Goal: Use online tool/utility: Utilize a website feature to perform a specific function

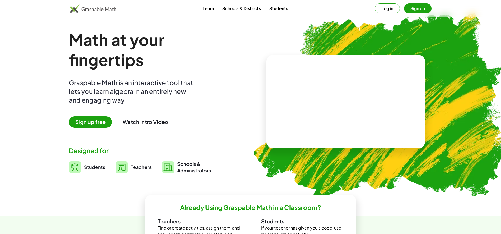
click at [70, 164] on div "Math at your fingertips Graspable Math is an interactive tool that lets you lea…" at bounding box center [155, 102] width 173 height 144
click at [72, 170] on img at bounding box center [75, 167] width 12 height 12
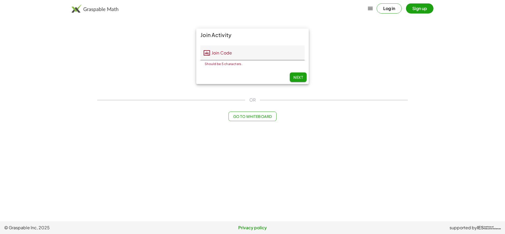
click at [231, 49] on input "Join Code" at bounding box center [257, 52] width 95 height 15
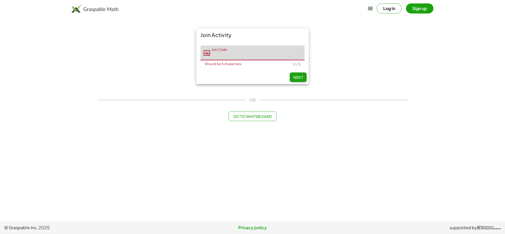
click at [391, 110] on div "Join Activity Join Code Join Code Should be 5 characters. 0 / 5 Next OR Go to W…" at bounding box center [252, 74] width 317 height 99
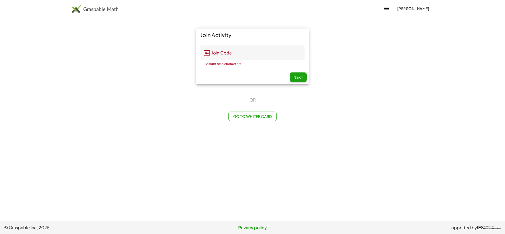
click at [125, 46] on div "Join Activity Join Code Join Code Should be 5 characters. 0 / 5 Next" at bounding box center [252, 56] width 317 height 62
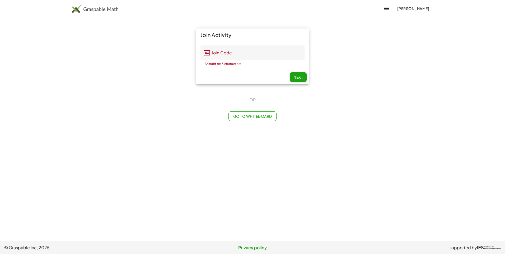
click at [300, 75] on span "Next" at bounding box center [298, 77] width 10 height 5
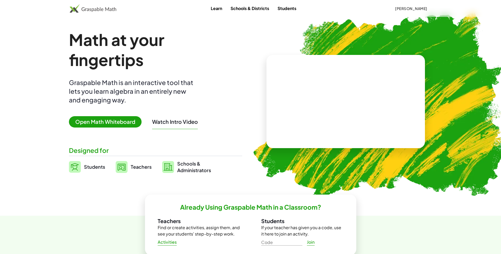
click at [172, 119] on button "Watch Intro Video" at bounding box center [175, 121] width 46 height 7
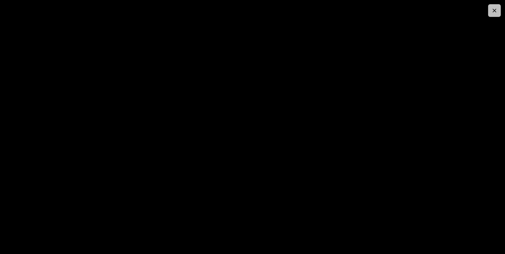
click at [492, 9] on icon "button" at bounding box center [494, 10] width 6 height 6
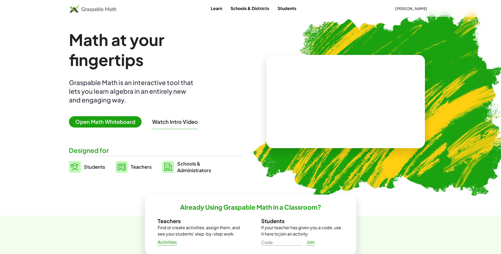
click at [424, 9] on span "[PERSON_NAME]" at bounding box center [411, 8] width 32 height 5
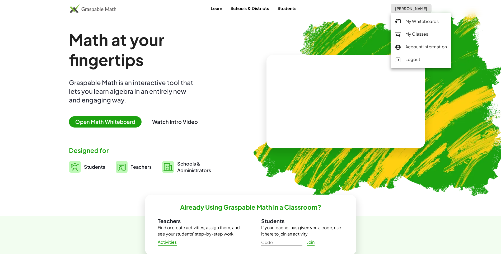
click at [427, 20] on div "My Whiteboards" at bounding box center [421, 21] width 52 height 7
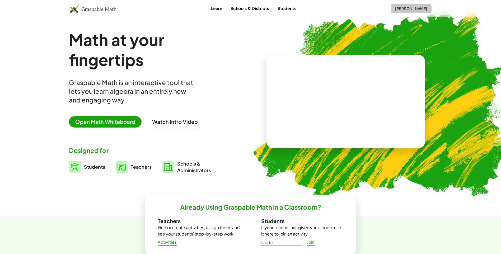
click at [423, 7] on span "[PERSON_NAME]" at bounding box center [411, 8] width 32 height 5
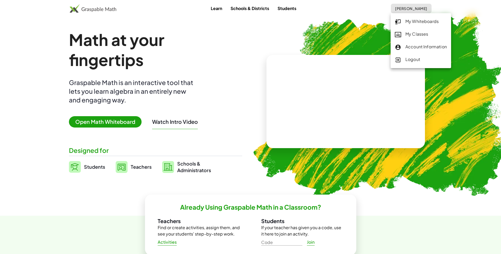
click at [409, 56] on div "Logout" at bounding box center [420, 59] width 60 height 13
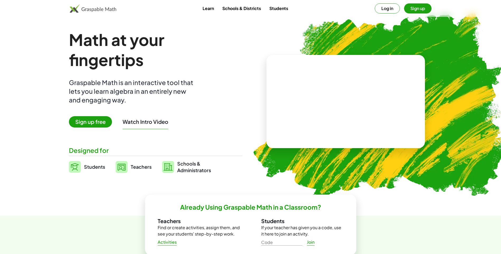
click at [411, 8] on button "Sign up" at bounding box center [417, 8] width 27 height 10
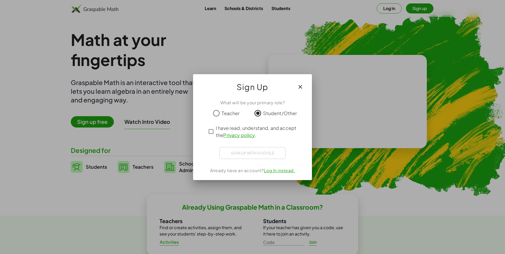
click at [252, 156] on div "Sign up with Google" at bounding box center [252, 153] width 66 height 12
click at [252, 154] on div "Sign up with Google" at bounding box center [252, 153] width 66 height 12
click at [255, 149] on div "Sign up with Google" at bounding box center [252, 153] width 66 height 12
drag, startPoint x: 300, startPoint y: 85, endPoint x: 390, endPoint y: 3, distance: 121.5
click at [299, 85] on icon "button" at bounding box center [300, 87] width 6 height 6
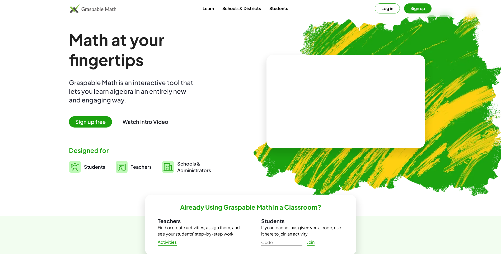
click at [389, 10] on button "Log in" at bounding box center [387, 8] width 25 height 10
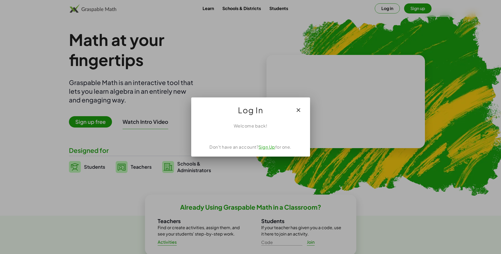
click at [389, 5] on div at bounding box center [250, 127] width 501 height 254
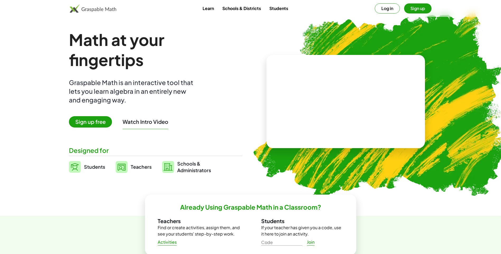
drag, startPoint x: 422, startPoint y: 15, endPoint x: 422, endPoint y: 8, distance: 6.9
click at [422, 8] on div "Learn Schools & Districts Students Log in Sign up" at bounding box center [250, 8] width 501 height 17
click at [422, 7] on button "Sign up" at bounding box center [417, 8] width 27 height 10
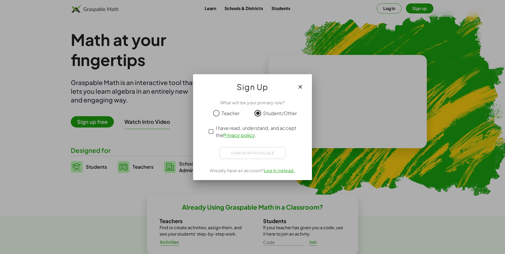
click at [232, 134] on link "Privacy policy" at bounding box center [238, 135] width 31 height 6
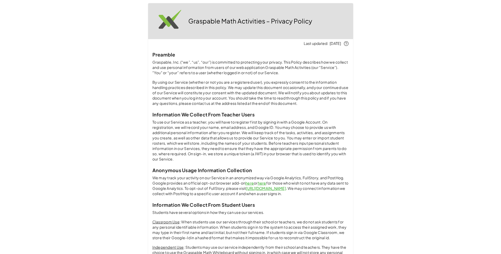
click at [210, 129] on p "To use our Service as a teacher, you will have to register first by signing in …" at bounding box center [250, 141] width 196 height 42
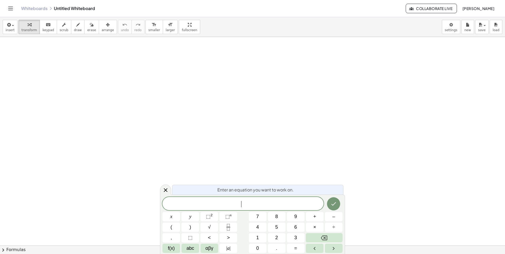
scroll to position [132, 0]
click at [7, 24] on icon "button" at bounding box center [8, 25] width 5 height 6
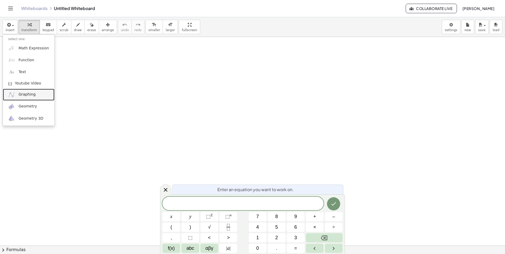
click at [35, 96] on link "Graphing" at bounding box center [28, 95] width 51 height 12
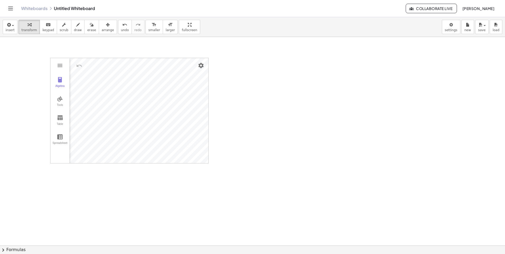
drag, startPoint x: 50, startPoint y: 162, endPoint x: 35, endPoint y: 180, distance: 23.0
click at [35, 180] on div at bounding box center [252, 130] width 505 height 451
click at [55, 159] on div "Algebra Tools Table Spreadsheet" at bounding box center [59, 110] width 19 height 105
click at [211, 110] on div "Algebra Tools Table Spreadsheet GeoGebra Graphing Calculator Basic Tools Move P…" at bounding box center [252, 130] width 505 height 451
drag, startPoint x: 133, startPoint y: 57, endPoint x: 130, endPoint y: 44, distance: 13.2
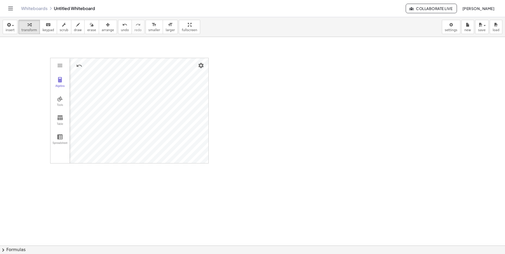
click at [136, 33] on div "insert select one: Math Expression Function Text Youtube Video Graphing Geometr…" at bounding box center [252, 135] width 505 height 237
click at [76, 62] on button "Undo" at bounding box center [79, 66] width 10 height 10
drag, startPoint x: 86, startPoint y: 166, endPoint x: 31, endPoint y: 181, distance: 56.9
click at [32, 184] on div at bounding box center [252, 130] width 505 height 451
click at [56, 157] on div "Algebra Tools Table Spreadsheet" at bounding box center [59, 110] width 19 height 105
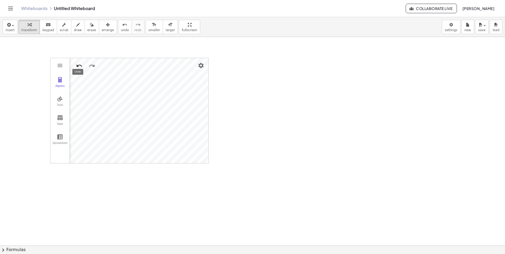
click at [75, 61] on button "Undo" at bounding box center [79, 66] width 10 height 10
click at [24, 27] on div "button" at bounding box center [29, 24] width 16 height 6
click at [6, 32] on span "insert" at bounding box center [10, 30] width 9 height 4
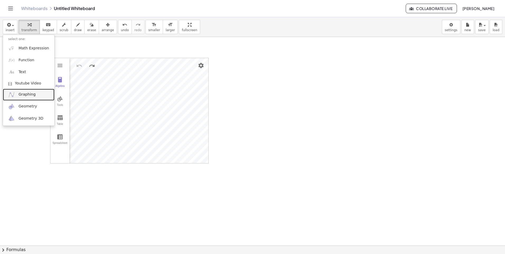
drag, startPoint x: 20, startPoint y: 97, endPoint x: 45, endPoint y: 107, distance: 26.8
click at [20, 97] on span "Graphing" at bounding box center [26, 94] width 17 height 5
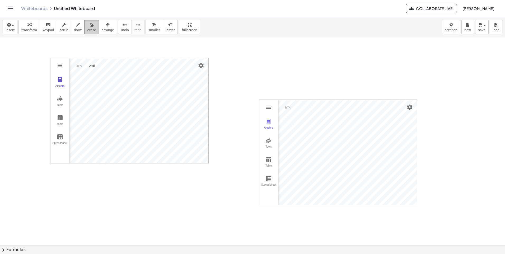
click at [84, 28] on button "erase" at bounding box center [91, 27] width 15 height 14
click at [92, 90] on div at bounding box center [252, 130] width 505 height 451
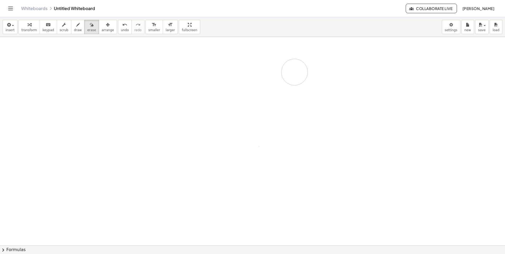
drag, startPoint x: 92, startPoint y: 91, endPoint x: 259, endPoint y: 63, distance: 169.8
click at [289, 69] on div at bounding box center [252, 130] width 505 height 451
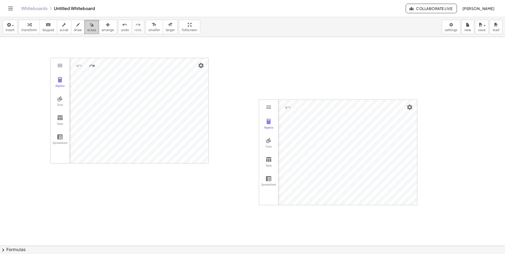
click at [87, 29] on span "erase" at bounding box center [91, 30] width 9 height 4
drag, startPoint x: 55, startPoint y: 53, endPoint x: 90, endPoint y: 38, distance: 37.7
click at [90, 35] on div "insert select one: Math Expression Function Text Youtube Video Graphing Geometr…" at bounding box center [252, 135] width 505 height 237
drag, startPoint x: 71, startPoint y: 66, endPoint x: 60, endPoint y: 104, distance: 38.9
drag, startPoint x: 60, startPoint y: 104, endPoint x: 16, endPoint y: 128, distance: 50.9
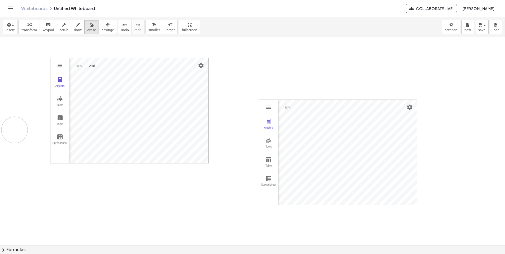
click at [14, 130] on div at bounding box center [252, 130] width 505 height 451
drag, startPoint x: 50, startPoint y: 64, endPoint x: 191, endPoint y: 79, distance: 141.0
click at [191, 79] on div at bounding box center [252, 130] width 505 height 451
click at [121, 31] on span "undo" at bounding box center [125, 30] width 8 height 4
click at [121, 29] on span "undo" at bounding box center [125, 30] width 8 height 4
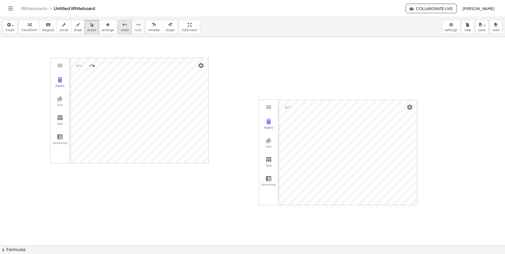
click at [121, 29] on span "undo" at bounding box center [125, 30] width 8 height 4
click at [122, 27] on icon "undo" at bounding box center [124, 25] width 5 height 6
drag, startPoint x: 140, startPoint y: 26, endPoint x: 132, endPoint y: 26, distance: 7.9
click at [133, 26] on div "insert select one: Math Expression Function Text Youtube Video Graphing Geometr…" at bounding box center [252, 27] width 505 height 20
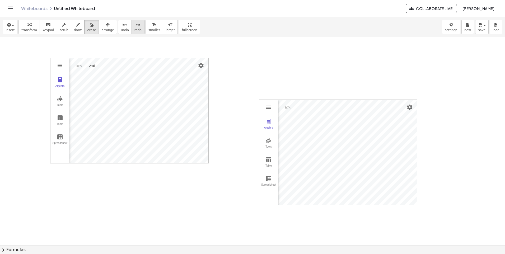
click at [132, 26] on button "redo redo" at bounding box center [137, 27] width 13 height 14
drag, startPoint x: 132, startPoint y: 26, endPoint x: 127, endPoint y: 30, distance: 6.8
click at [132, 27] on button "redo redo" at bounding box center [137, 27] width 13 height 14
drag, startPoint x: 176, startPoint y: 32, endPoint x: 173, endPoint y: 69, distance: 37.3
click at [177, 51] on div "insert select one: Math Expression Function Text Youtube Video Graphing Geometr…" at bounding box center [252, 135] width 505 height 237
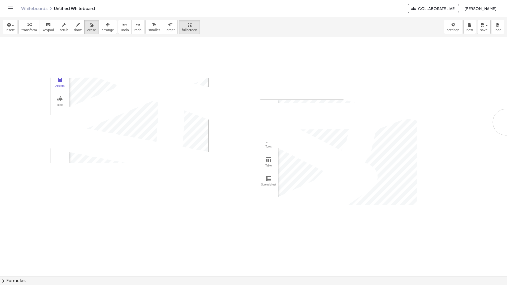
drag, startPoint x: 171, startPoint y: 45, endPoint x: 305, endPoint y: 210, distance: 212.7
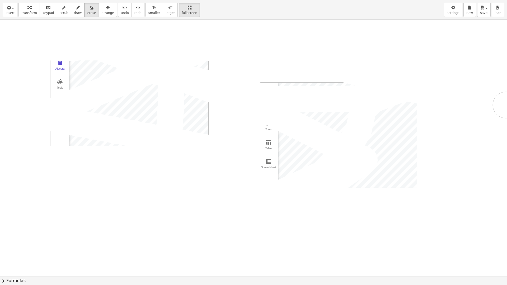
click at [420, 167] on div at bounding box center [253, 145] width 507 height 514
drag, startPoint x: 173, startPoint y: 10, endPoint x: 202, endPoint y: 13, distance: 29.2
click at [172, 0] on html "Graspable Math Activities Whiteboards Classes Account v1.28.3 | Privacy policy …" at bounding box center [253, 142] width 507 height 285
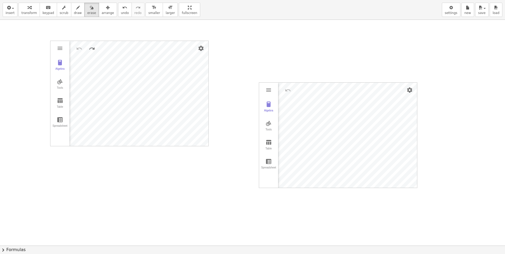
drag, startPoint x: 47, startPoint y: 4, endPoint x: 67, endPoint y: 13, distance: 21.5
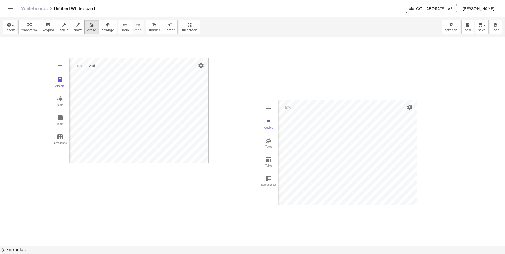
click at [54, 9] on div "Whiteboards Untitled Whiteboard Collaborate Live [PERSON_NAME]" at bounding box center [252, 8] width 492 height 17
click at [83, 9] on div "Whiteboards Untitled Whiteboard" at bounding box center [213, 8] width 384 height 5
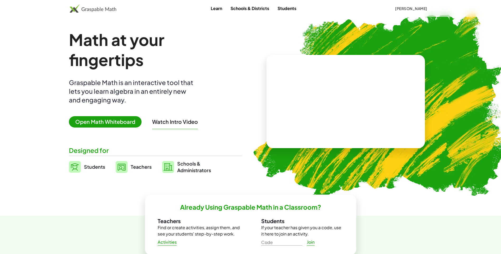
drag, startPoint x: 114, startPoint y: 124, endPoint x: 98, endPoint y: 131, distance: 17.6
click at [114, 124] on span "Open Math Whiteboard" at bounding box center [105, 121] width 73 height 11
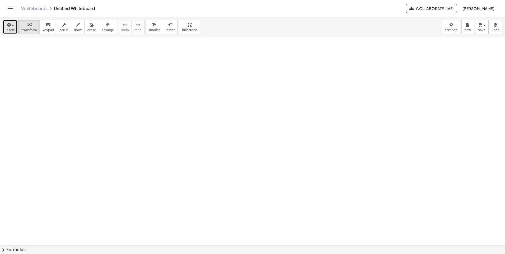
click at [13, 25] on span "button" at bounding box center [13, 25] width 2 height 1
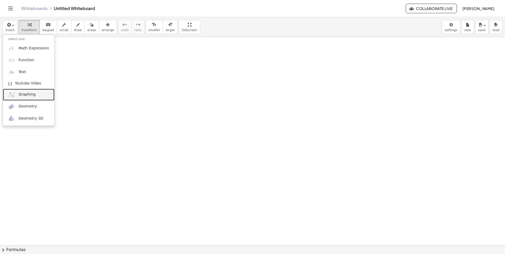
drag, startPoint x: 32, startPoint y: 96, endPoint x: 29, endPoint y: 90, distance: 7.5
click at [32, 96] on span "Graphing" at bounding box center [26, 94] width 17 height 5
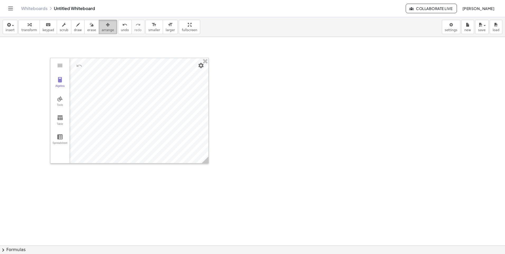
click at [106, 26] on icon "button" at bounding box center [108, 25] width 4 height 6
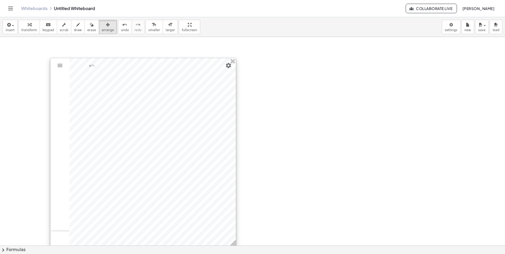
drag, startPoint x: 206, startPoint y: 162, endPoint x: 234, endPoint y: 245, distance: 87.3
click at [234, 245] on icon at bounding box center [232, 242] width 7 height 7
drag, startPoint x: 54, startPoint y: 112, endPoint x: 39, endPoint y: 108, distance: 15.4
drag, startPoint x: 49, startPoint y: 110, endPoint x: 45, endPoint y: 112, distance: 4.5
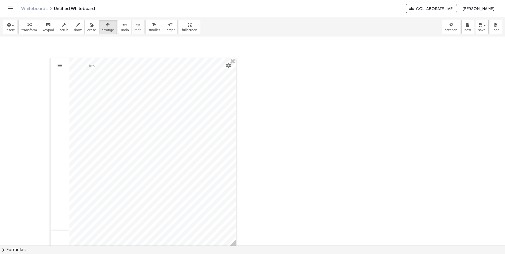
drag, startPoint x: 236, startPoint y: 245, endPoint x: 169, endPoint y: 239, distance: 66.3
click at [151, 239] on icon at bounding box center [147, 236] width 7 height 7
drag, startPoint x: 62, startPoint y: 233, endPoint x: 22, endPoint y: 227, distance: 40.6
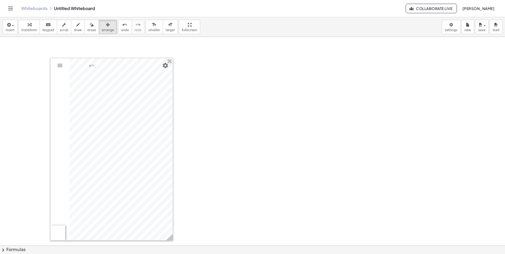
drag, startPoint x: 50, startPoint y: 238, endPoint x: 80, endPoint y: 194, distance: 53.5
drag, startPoint x: 169, startPoint y: 240, endPoint x: 211, endPoint y: 105, distance: 142.3
click at [211, 105] on div "Algebra Tools Table Spreadsheet GeoGebra Graphing Calculator Basic Tools Move P…" at bounding box center [252, 197] width 505 height 451
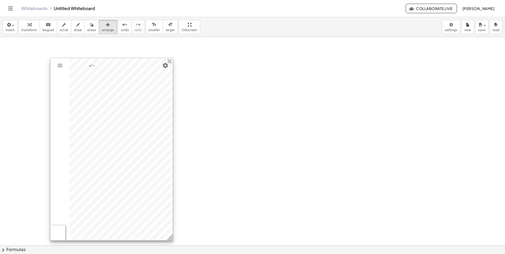
click at [173, 240] on icon at bounding box center [169, 237] width 7 height 7
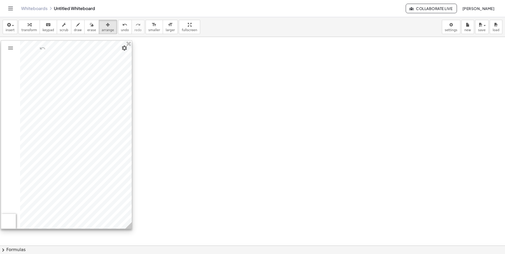
drag, startPoint x: 171, startPoint y: 239, endPoint x: 121, endPoint y: 221, distance: 52.4
click at [121, 221] on div at bounding box center [66, 135] width 131 height 188
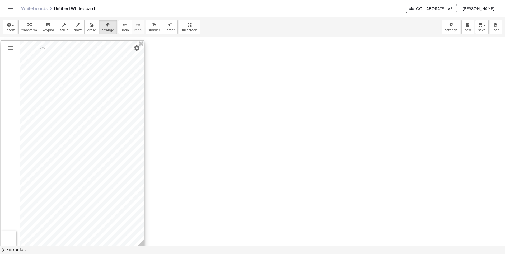
drag, startPoint x: 129, startPoint y: 227, endPoint x: 148, endPoint y: 199, distance: 33.4
click at [142, 243] on icon at bounding box center [141, 242] width 7 height 7
drag, startPoint x: 35, startPoint y: 24, endPoint x: 30, endPoint y: 26, distance: 5.6
click at [31, 27] on div "transform keyboard keypad scrub draw erase arrange" at bounding box center [67, 27] width 98 height 14
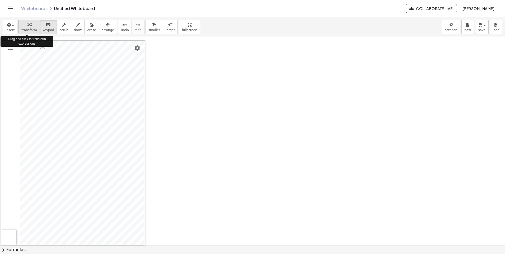
click at [30, 25] on div "button" at bounding box center [29, 24] width 16 height 6
click at [29, 25] on div "button" at bounding box center [29, 24] width 16 height 6
click at [29, 26] on icon "button" at bounding box center [29, 25] width 4 height 6
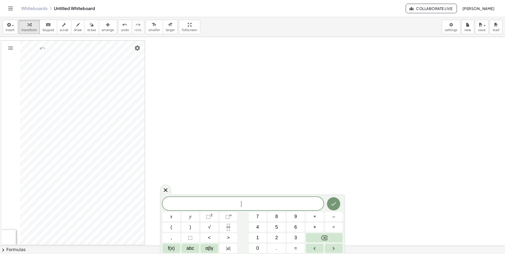
click at [102, 27] on div "button" at bounding box center [108, 24] width 12 height 6
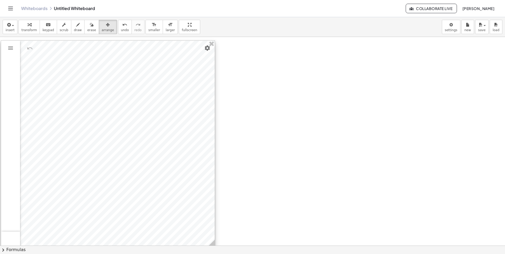
drag, startPoint x: 142, startPoint y: 242, endPoint x: 212, endPoint y: 243, distance: 70.0
click at [212, 243] on icon at bounding box center [211, 243] width 7 height 7
click at [28, 27] on icon "button" at bounding box center [29, 25] width 4 height 6
click at [7, 27] on icon "button" at bounding box center [8, 25] width 5 height 6
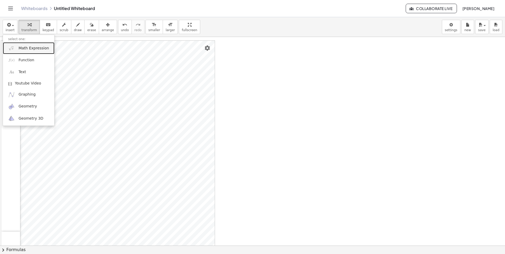
drag, startPoint x: 12, startPoint y: 48, endPoint x: 10, endPoint y: 50, distance: 3.0
click at [12, 49] on img at bounding box center [11, 48] width 7 height 7
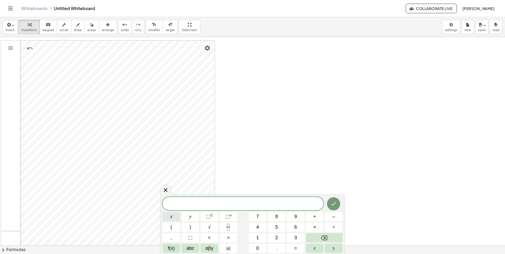
click at [178, 219] on button "x" at bounding box center [171, 216] width 18 height 9
click at [214, 237] on button "<" at bounding box center [209, 237] width 18 height 9
click at [274, 227] on button "5" at bounding box center [277, 227] width 18 height 9
click at [277, 228] on span "5" at bounding box center [276, 227] width 3 height 7
click at [325, 235] on icon "Backspace" at bounding box center [324, 238] width 6 height 6
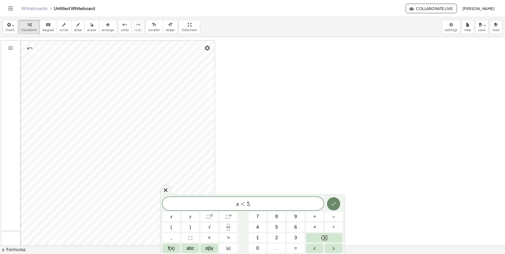
click at [333, 199] on button "Done" at bounding box center [333, 203] width 13 height 13
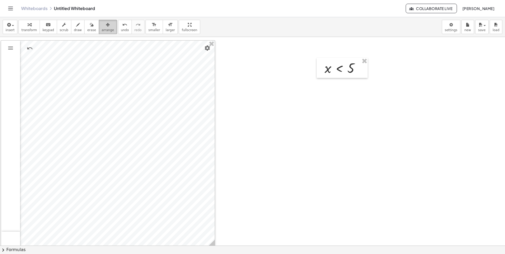
click at [102, 29] on span "arrange" at bounding box center [108, 30] width 12 height 4
drag, startPoint x: 327, startPoint y: 68, endPoint x: 242, endPoint y: 23, distance: 95.2
click at [242, 23] on div "insert select one: Math Expression Function Text Youtube Video Graphing Geometr…" at bounding box center [252, 135] width 505 height 237
click at [30, 25] on div "button" at bounding box center [29, 24] width 16 height 6
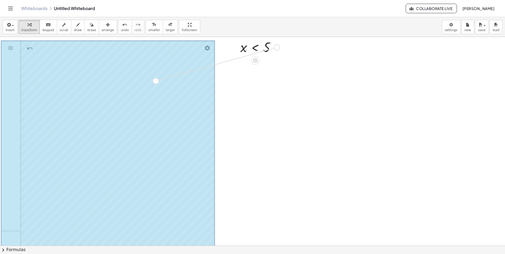
drag, startPoint x: 278, startPoint y: 48, endPoint x: 153, endPoint y: 82, distance: 129.3
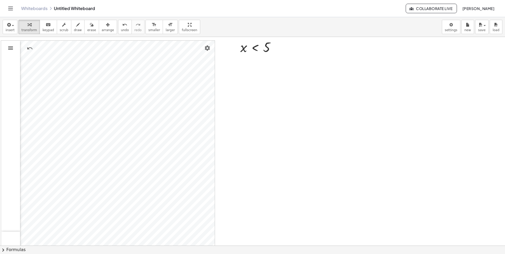
click at [10, 48] on img "Graphing Calculator" at bounding box center [10, 48] width 6 height 6
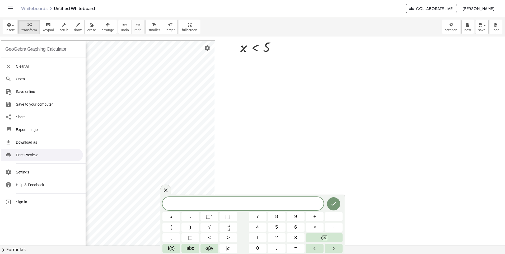
drag, startPoint x: 255, startPoint y: 126, endPoint x: 265, endPoint y: 125, distance: 9.3
drag, startPoint x: 265, startPoint y: 125, endPoint x: 218, endPoint y: 146, distance: 51.2
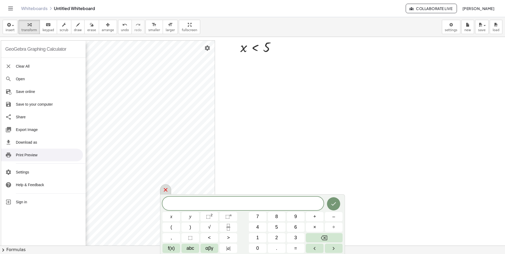
drag, startPoint x: 260, startPoint y: 164, endPoint x: 165, endPoint y: 188, distance: 97.7
click at [165, 188] on icon at bounding box center [165, 190] width 6 height 6
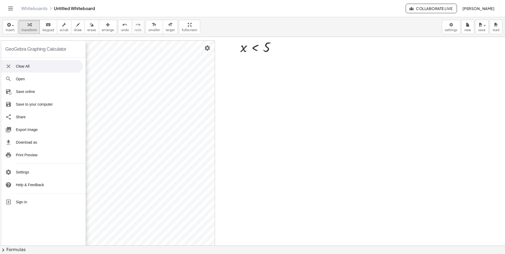
drag, startPoint x: 0, startPoint y: 142, endPoint x: 35, endPoint y: 69, distance: 81.1
click at [35, 69] on li "Clear All" at bounding box center [42, 66] width 82 height 13
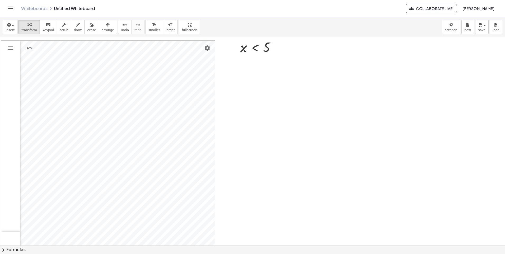
click at [30, 68] on div "Algebra Tools Table Spreadsheet GeoGebra Graphing Calculator Basic Tools Move P…" at bounding box center [108, 144] width 214 height 206
click at [88, 72] on img "Delete" at bounding box center [86, 74] width 6 height 6
click at [102, 26] on div "button" at bounding box center [108, 24] width 12 height 6
click at [27, 26] on icon "button" at bounding box center [29, 25] width 4 height 6
click at [2, 30] on div "insert select one: Math Expression Function Text Youtube Video Graphing Geometr…" at bounding box center [252, 27] width 505 height 20
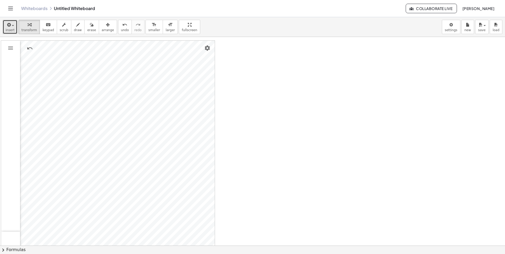
click at [9, 25] on icon "button" at bounding box center [8, 25] width 5 height 6
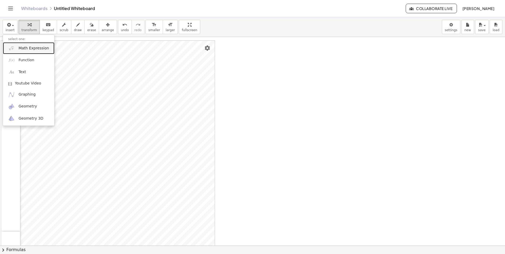
click at [43, 49] on span "Math Expression" at bounding box center [33, 48] width 30 height 5
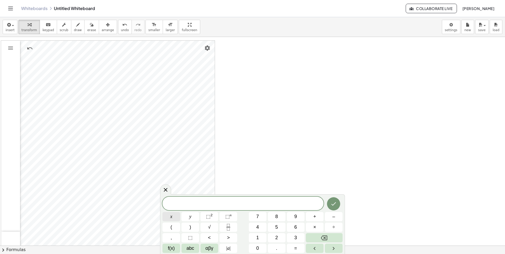
click at [173, 217] on button "x" at bounding box center [171, 216] width 18 height 9
click at [213, 239] on button "<" at bounding box center [209, 237] width 18 height 9
click at [328, 239] on button "Backspace" at bounding box center [324, 237] width 37 height 9
click at [231, 238] on button ">" at bounding box center [228, 237] width 18 height 9
click at [338, 213] on button "–" at bounding box center [334, 216] width 18 height 9
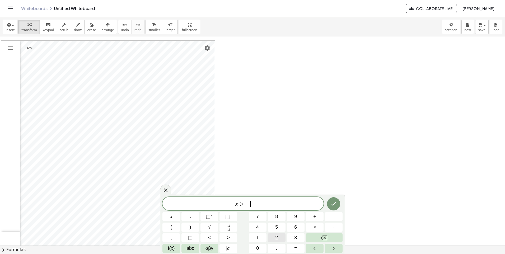
click at [276, 237] on span "2" at bounding box center [276, 237] width 3 height 7
click at [338, 204] on button "Done" at bounding box center [333, 203] width 13 height 13
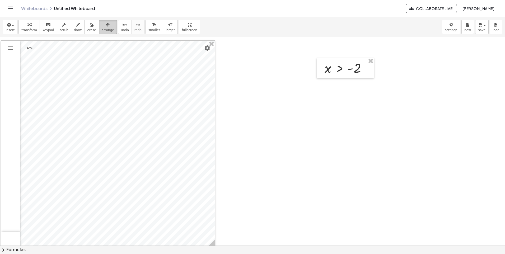
click at [105, 27] on button "arrange" at bounding box center [108, 27] width 18 height 14
drag, startPoint x: 324, startPoint y: 64, endPoint x: 223, endPoint y: 29, distance: 106.3
click at [234, 32] on div "insert select one: Math Expression Function Text Youtube Video Graphing Geometr…" at bounding box center [252, 135] width 505 height 237
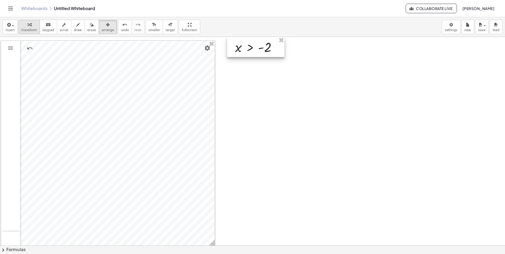
click at [26, 30] on span "transform" at bounding box center [29, 30] width 16 height 4
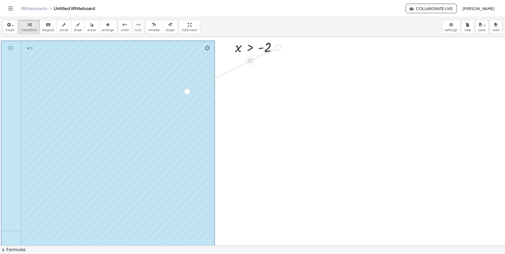
drag, startPoint x: 277, startPoint y: 48, endPoint x: 185, endPoint y: 92, distance: 102.0
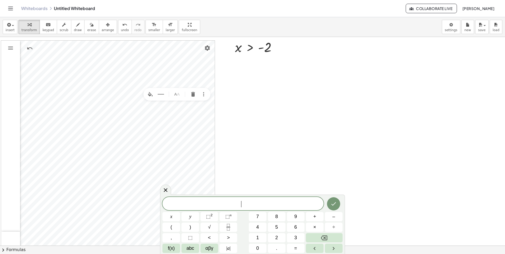
drag, startPoint x: 252, startPoint y: 132, endPoint x: 252, endPoint y: 128, distance: 3.7
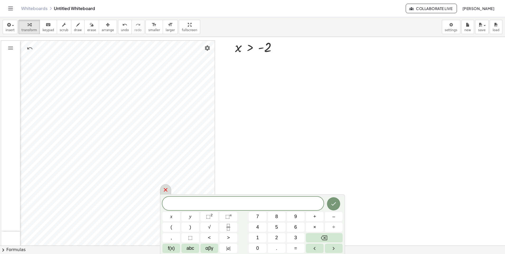
click at [164, 191] on icon at bounding box center [165, 190] width 6 height 6
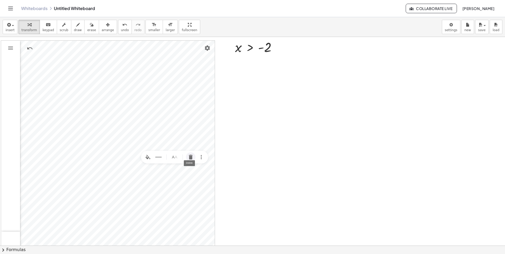
click at [194, 156] on img "Delete" at bounding box center [190, 157] width 6 height 6
click at [102, 31] on span "arrange" at bounding box center [108, 30] width 12 height 4
click at [31, 24] on div "button" at bounding box center [29, 24] width 16 height 6
click at [8, 26] on icon "button" at bounding box center [8, 25] width 5 height 6
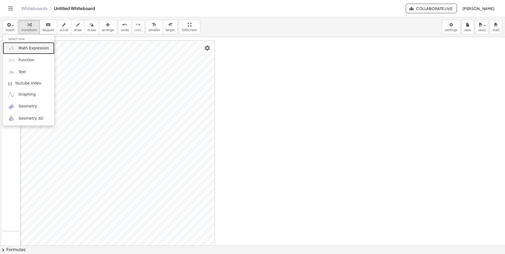
click at [19, 44] on link "Math Expression" at bounding box center [28, 48] width 51 height 12
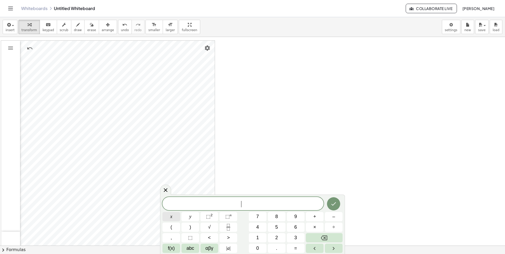
click at [173, 219] on button "x" at bounding box center [171, 216] width 18 height 9
click at [163, 248] on button "f(x)" at bounding box center [171, 248] width 18 height 9
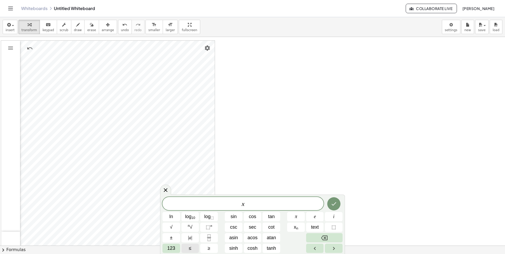
click at [186, 248] on button "≤" at bounding box center [190, 248] width 18 height 9
click at [169, 252] on button "123" at bounding box center [171, 248] width 18 height 9
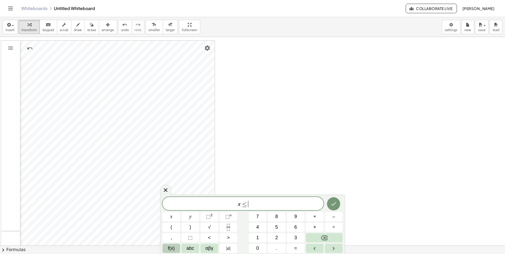
click at [169, 249] on span "f(x)" at bounding box center [171, 248] width 7 height 7
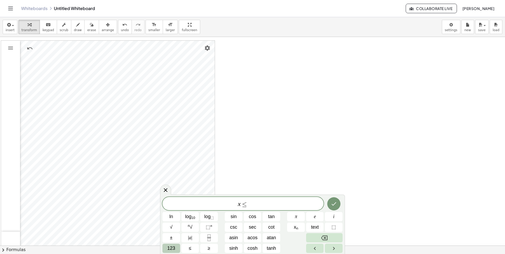
click at [174, 248] on span "123" at bounding box center [171, 248] width 8 height 7
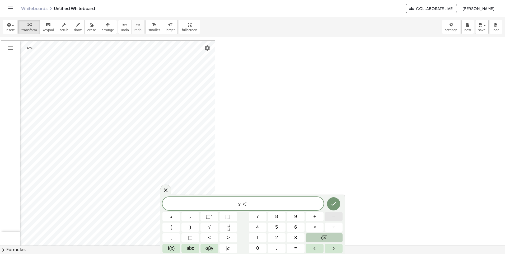
click at [333, 218] on span "–" at bounding box center [333, 216] width 3 height 7
click at [257, 227] on span "4" at bounding box center [257, 227] width 3 height 7
click at [337, 204] on button "Done" at bounding box center [333, 203] width 13 height 13
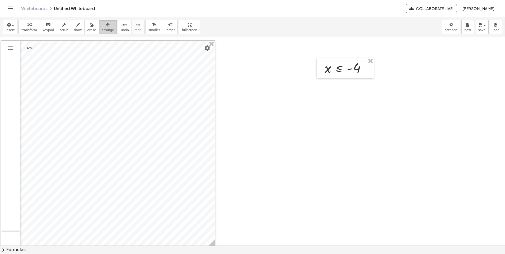
click at [102, 27] on div "button" at bounding box center [108, 24] width 12 height 6
drag, startPoint x: 319, startPoint y: 68, endPoint x: 220, endPoint y: 42, distance: 101.6
click at [220, 42] on div at bounding box center [246, 47] width 57 height 20
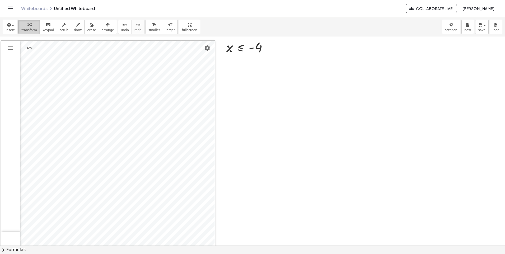
click at [25, 26] on div "button" at bounding box center [29, 24] width 16 height 6
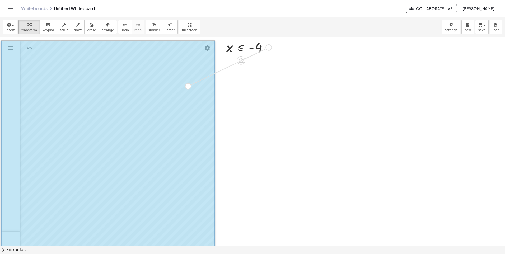
drag, startPoint x: 269, startPoint y: 48, endPoint x: 169, endPoint y: 100, distance: 112.4
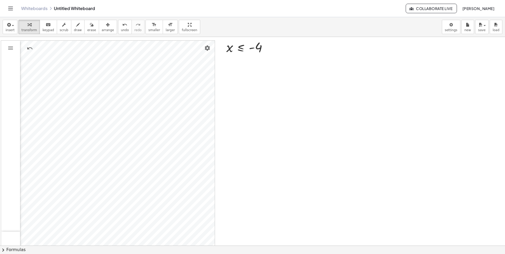
scroll to position [26, 0]
click at [251, 75] on div at bounding box center [252, 236] width 505 height 451
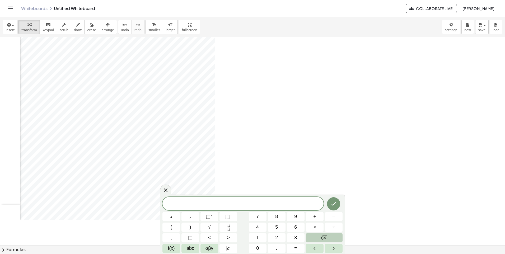
scroll to position [0, 0]
